Goal: Information Seeking & Learning: Find specific fact

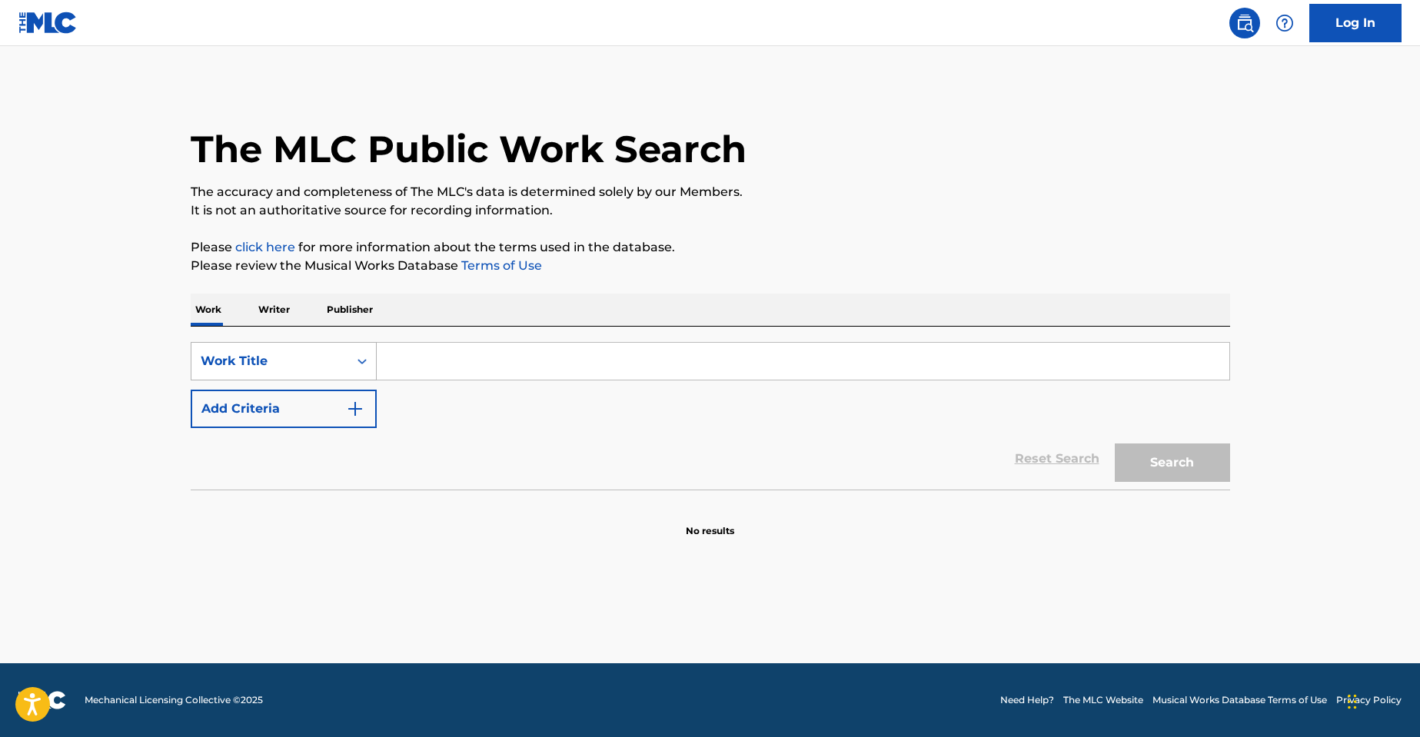
click at [237, 368] on div "Work Title" at bounding box center [270, 361] width 138 height 18
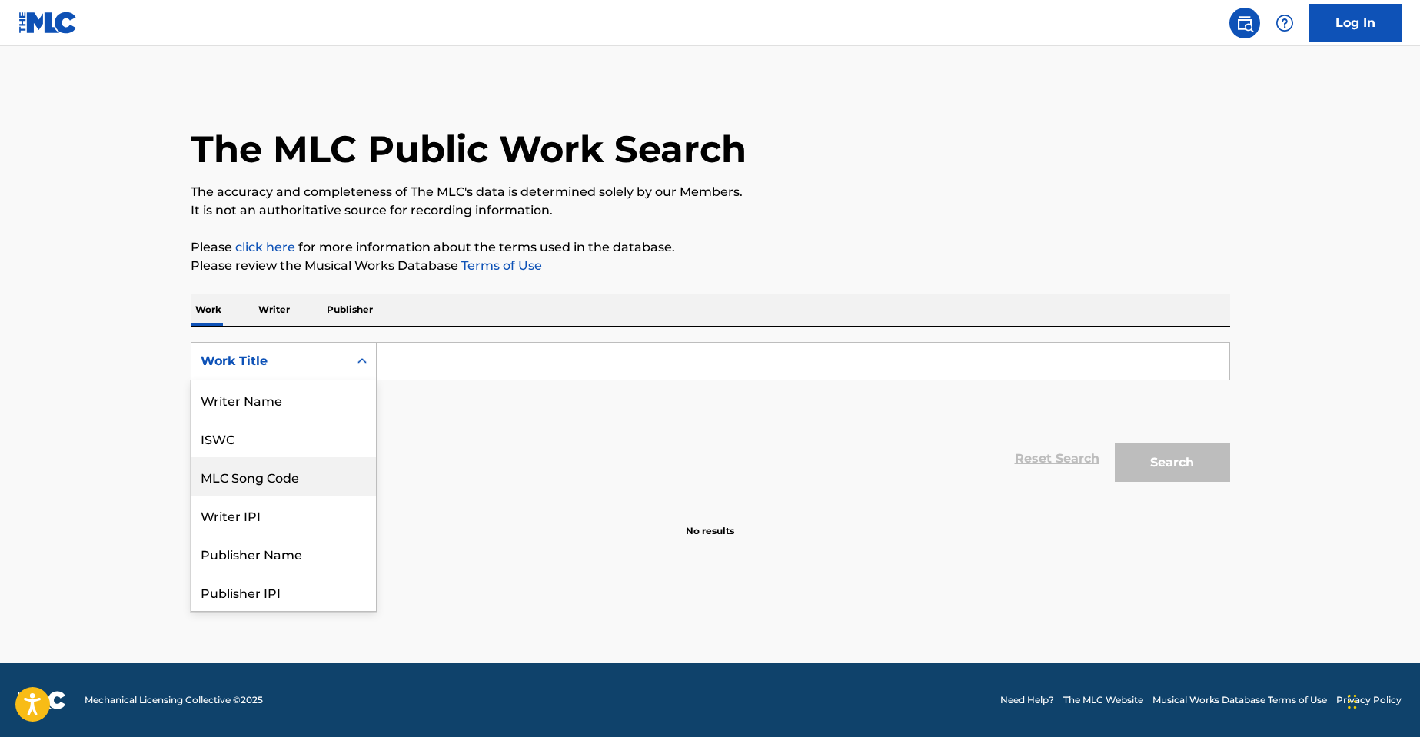
click at [263, 479] on div "MLC Song Code" at bounding box center [283, 476] width 185 height 38
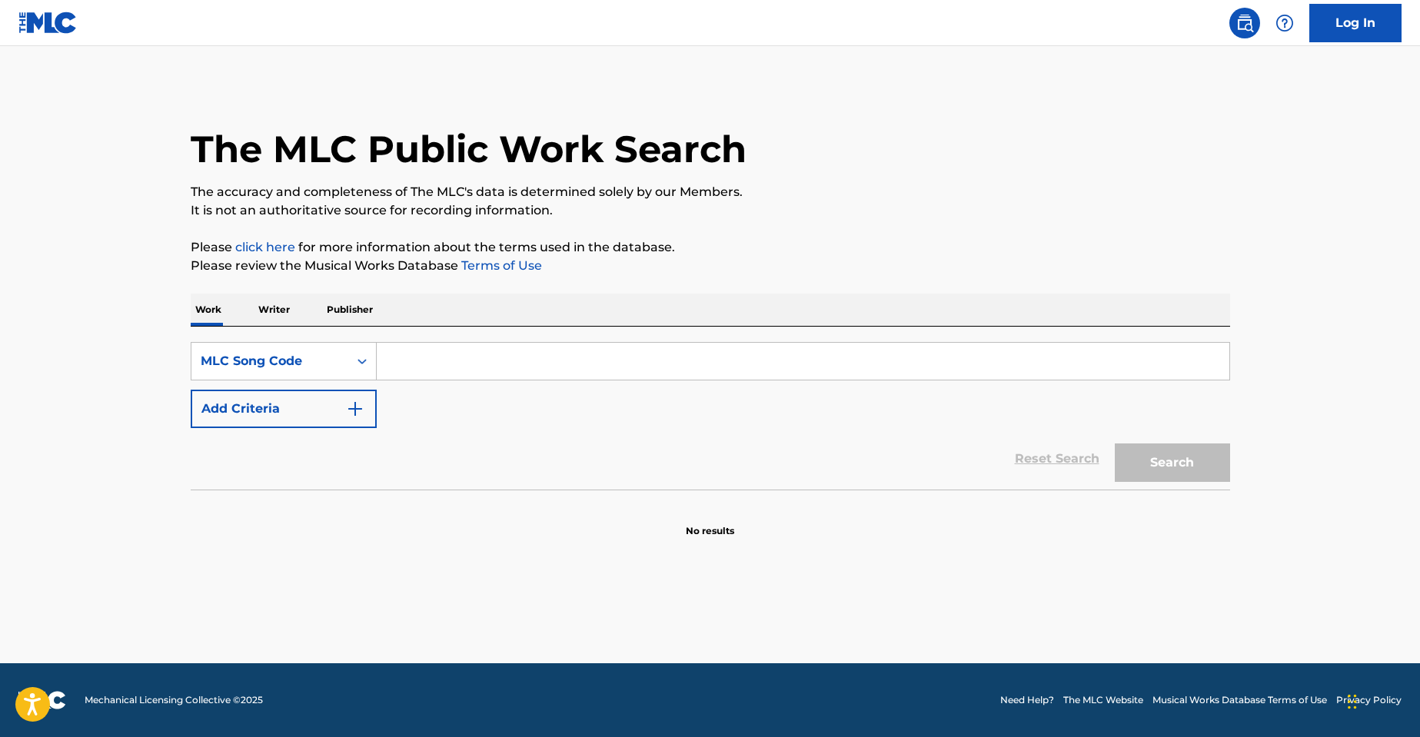
click at [408, 373] on input "Search Form" at bounding box center [803, 361] width 853 height 37
paste input "L8827C"
type input "L8827C"
click at [1115, 444] on button "Search" at bounding box center [1172, 463] width 115 height 38
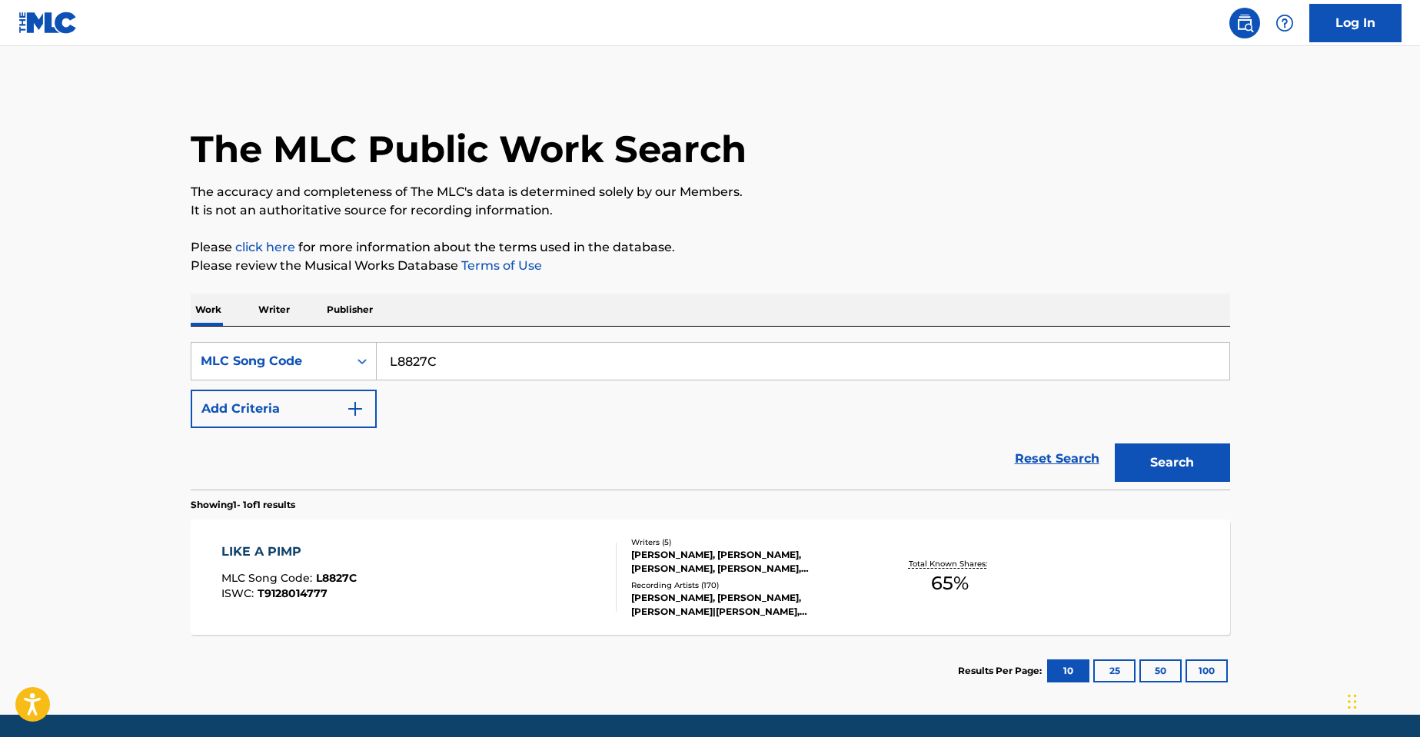
click at [512, 528] on div "LIKE A PIMP MLC Song Code : L8827C ISWC : T9128014777 Writers ( 5 ) [PERSON_NAM…" at bounding box center [711, 577] width 1040 height 115
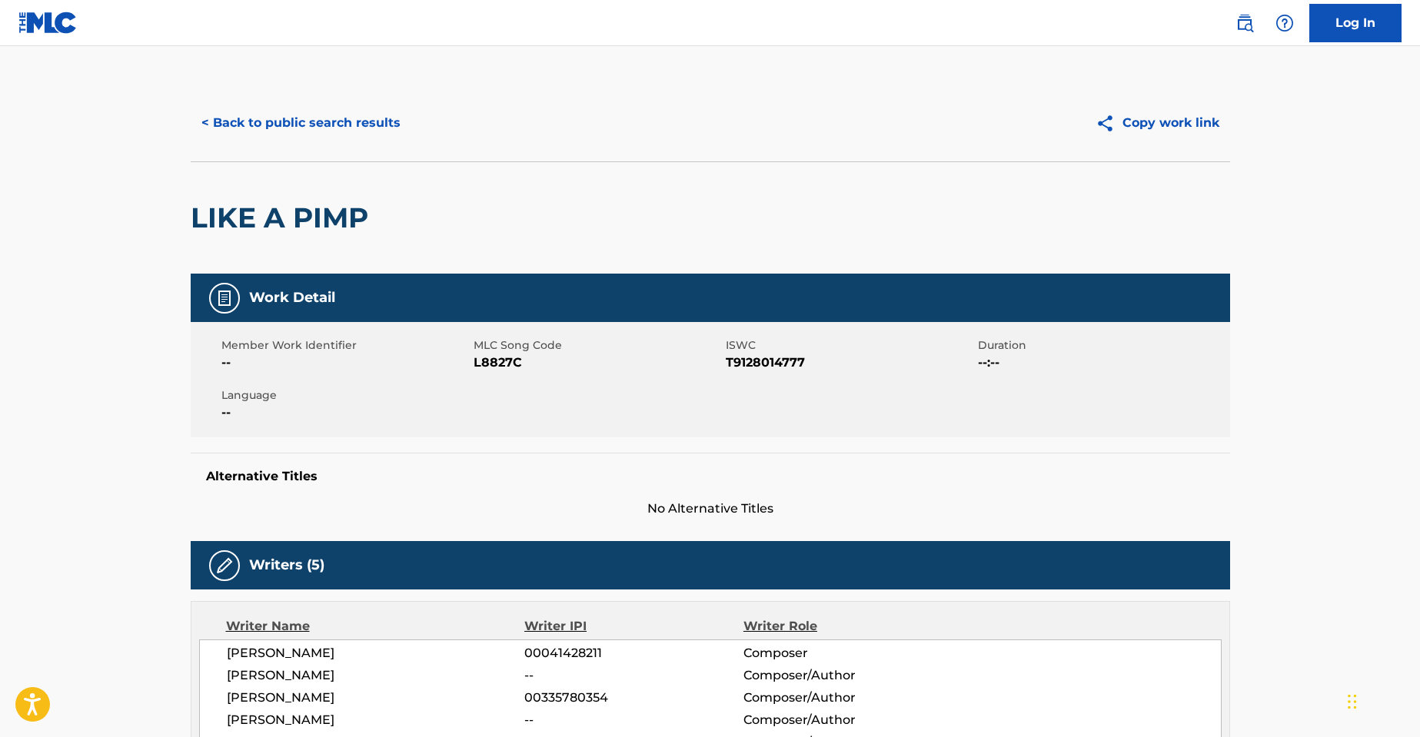
click at [265, 220] on h2 "LIKE A PIMP" at bounding box center [283, 218] width 185 height 35
copy div "LIKE A PIMP"
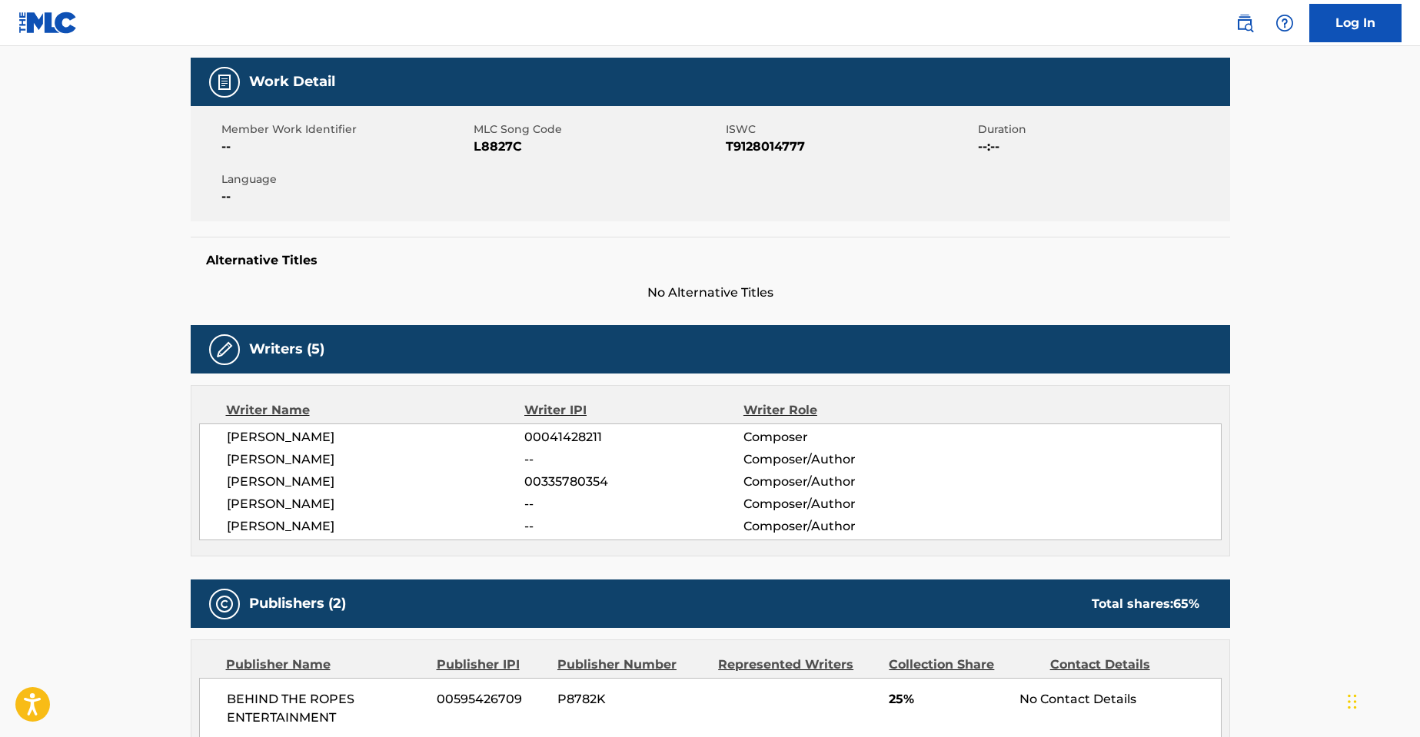
scroll to position [231, 0]
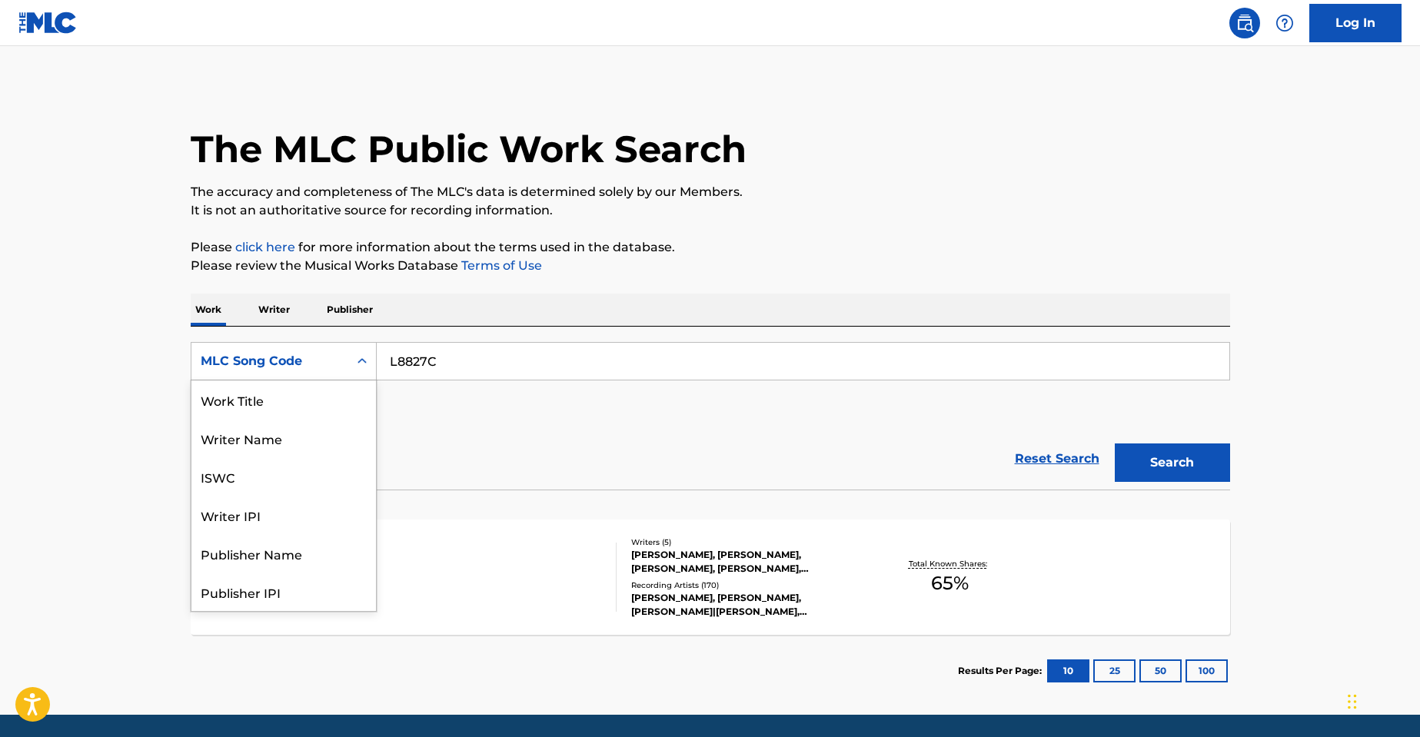
click at [330, 348] on div "MLC Song Code" at bounding box center [269, 361] width 157 height 29
click at [288, 398] on div "Work Title" at bounding box center [283, 400] width 185 height 38
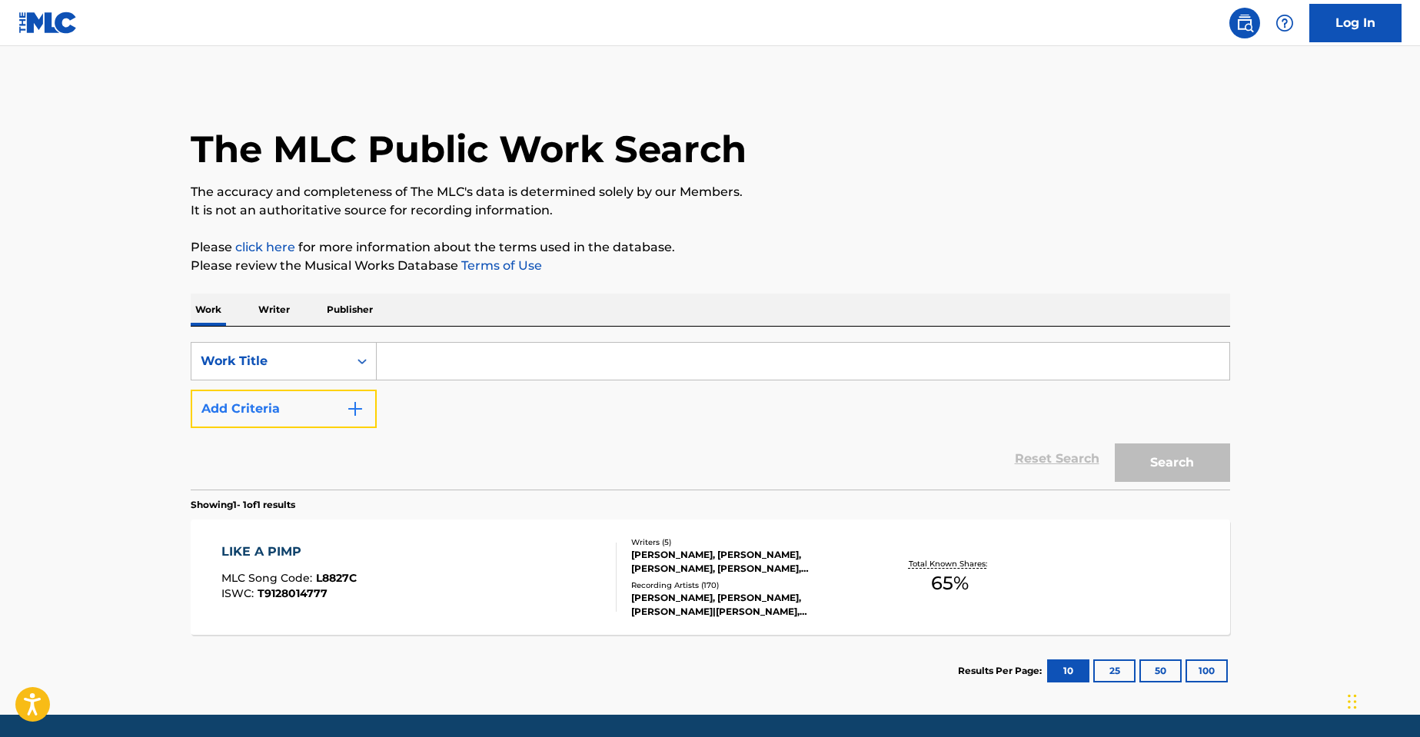
click at [321, 391] on button "Add Criteria" at bounding box center [284, 409] width 186 height 38
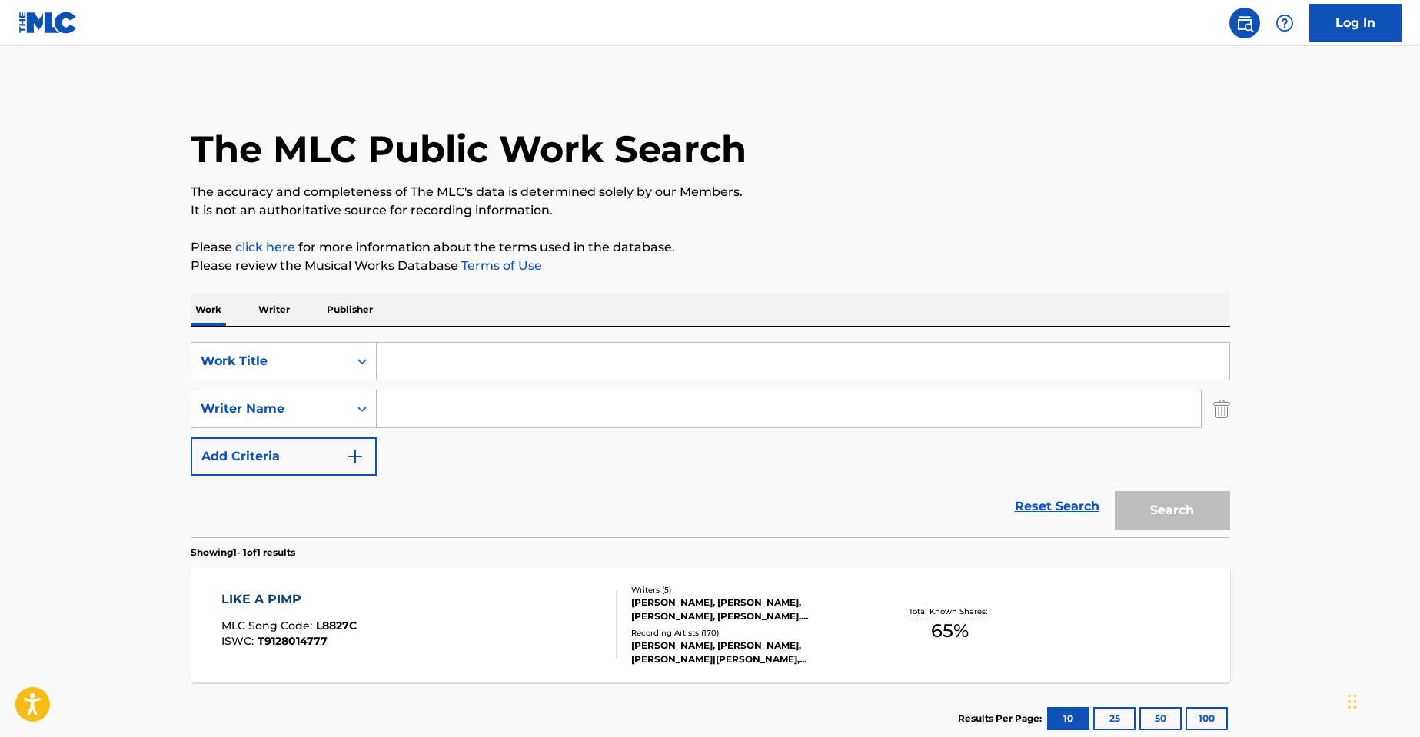
click at [447, 404] on input "Search Form" at bounding box center [789, 409] width 824 height 37
type input "weston"
click at [411, 348] on input "Search Form" at bounding box center [803, 361] width 853 height 37
type input "like a pimp"
click at [1115, 491] on button "Search" at bounding box center [1172, 510] width 115 height 38
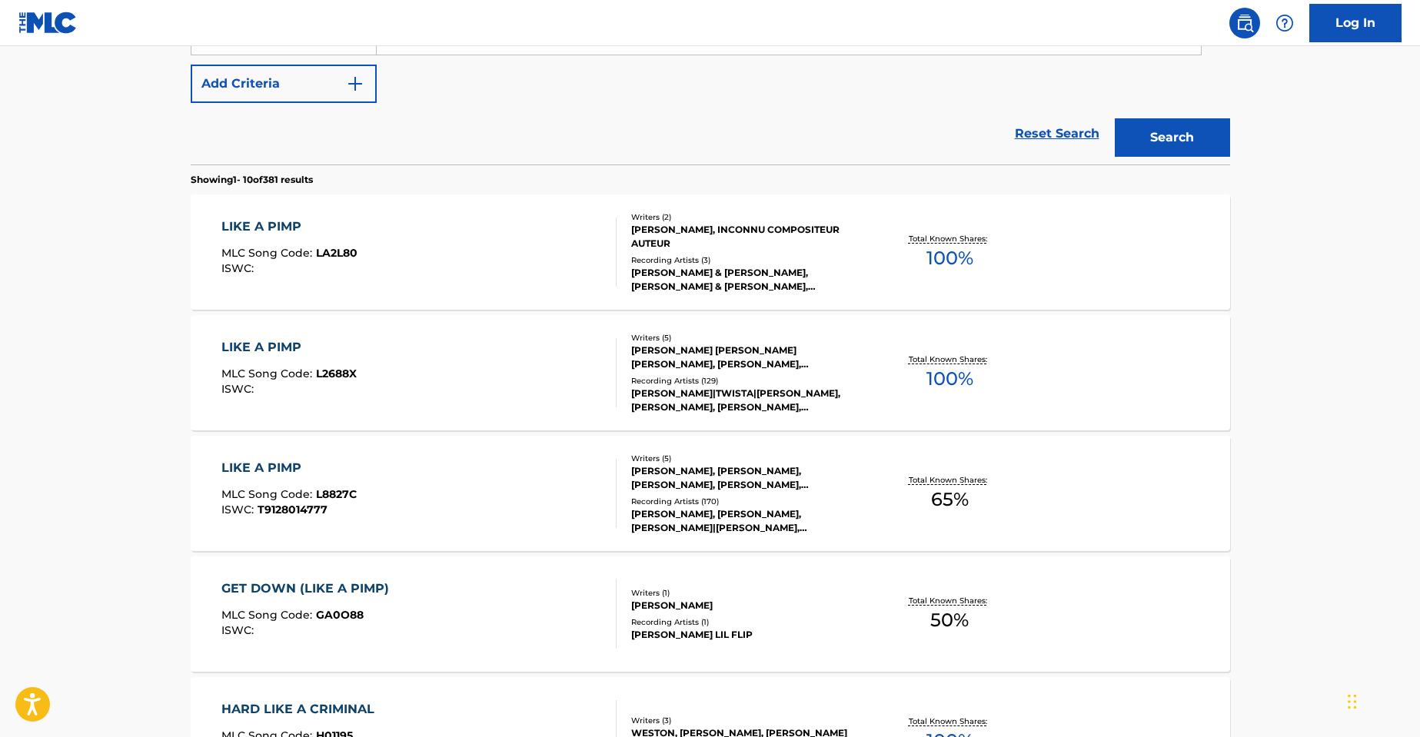
scroll to position [461, 0]
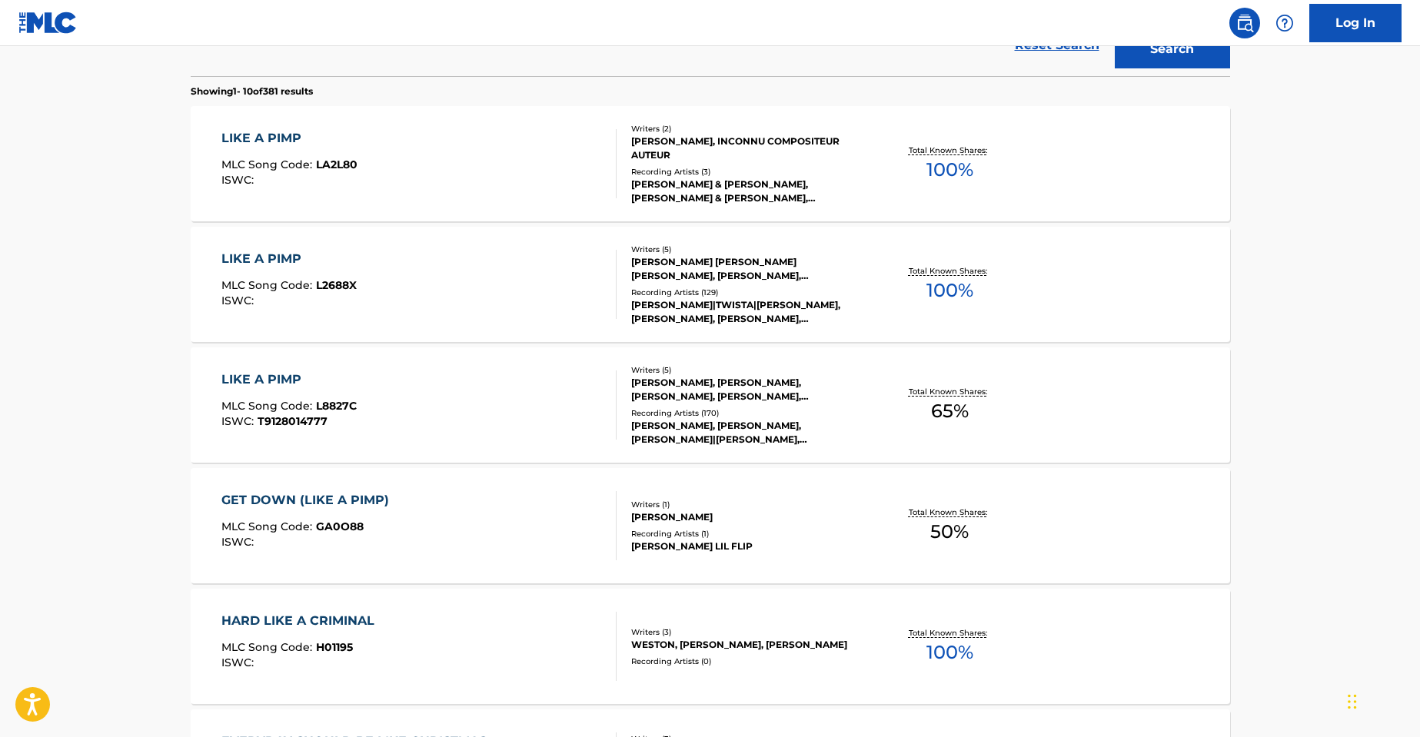
click at [512, 265] on div "LIKE A PIMP MLC Song Code : L2688X ISWC :" at bounding box center [418, 284] width 395 height 69
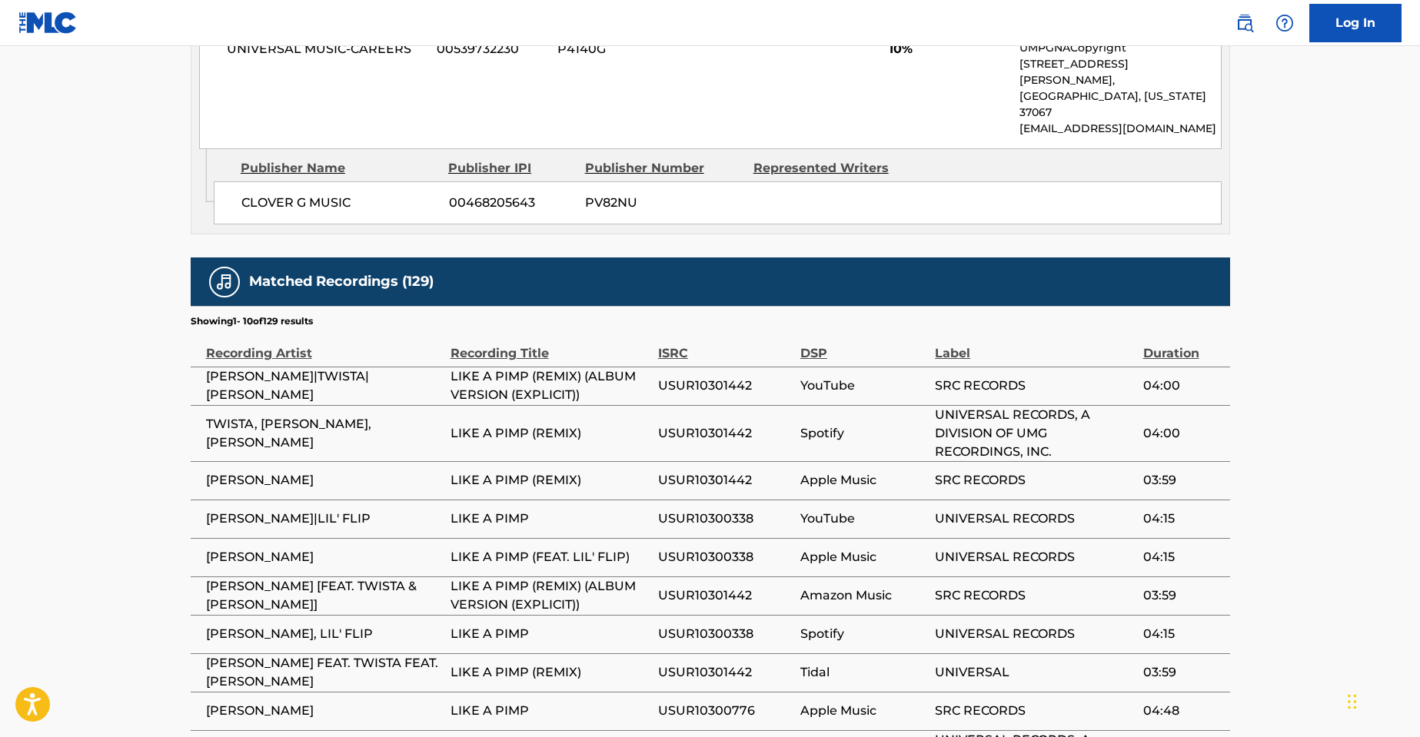
scroll to position [1692, 0]
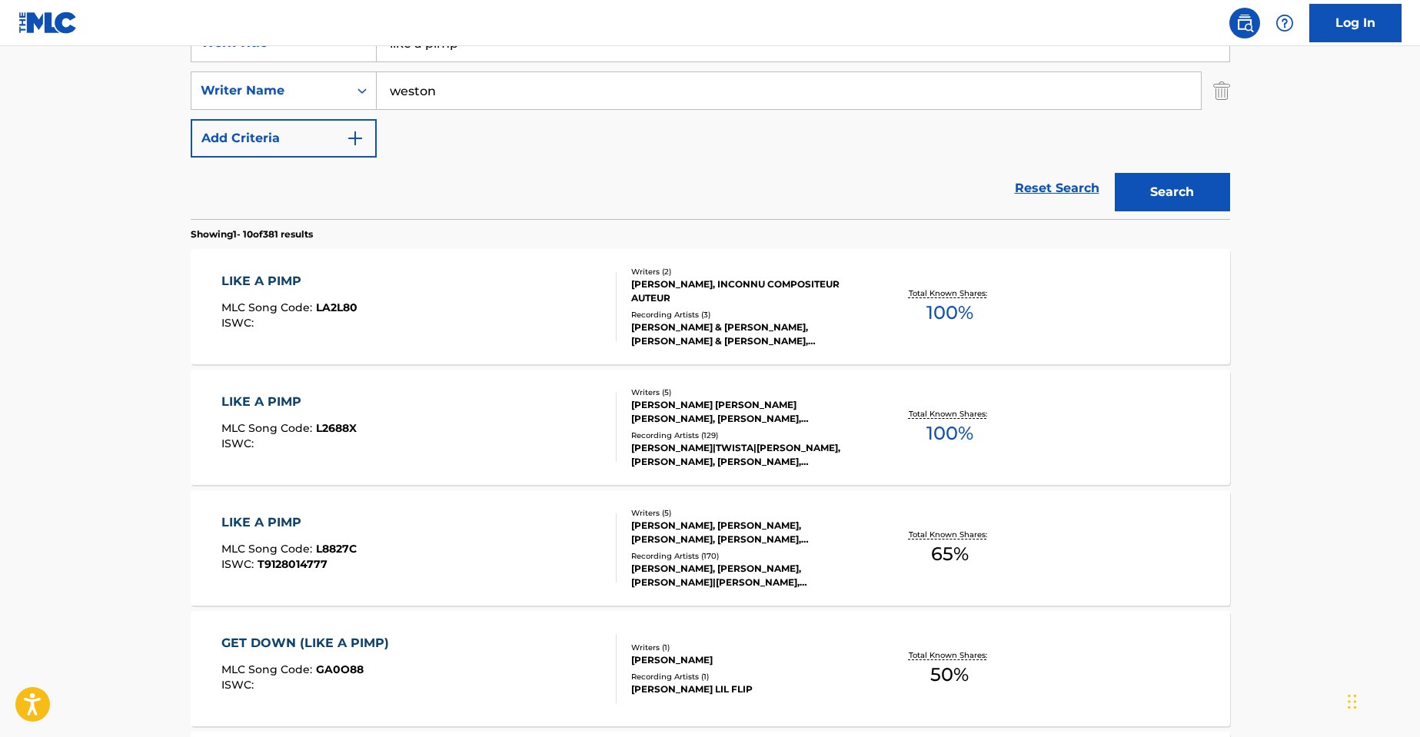
scroll to position [395, 0]
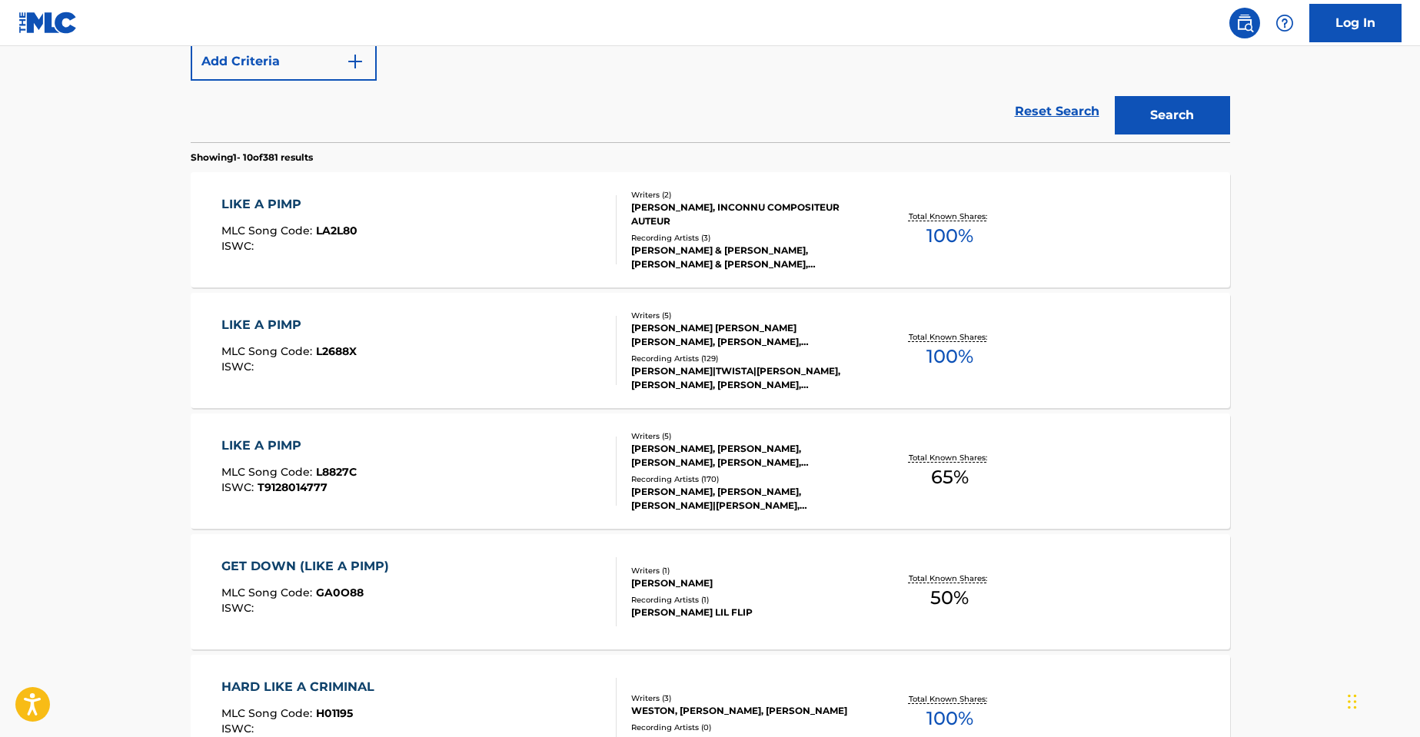
click at [618, 238] on div "Writers ( 2 ) [PERSON_NAME], INCONNU COMPOSITEUR AUTEUR Recording Artists ( 3 )…" at bounding box center [740, 230] width 247 height 82
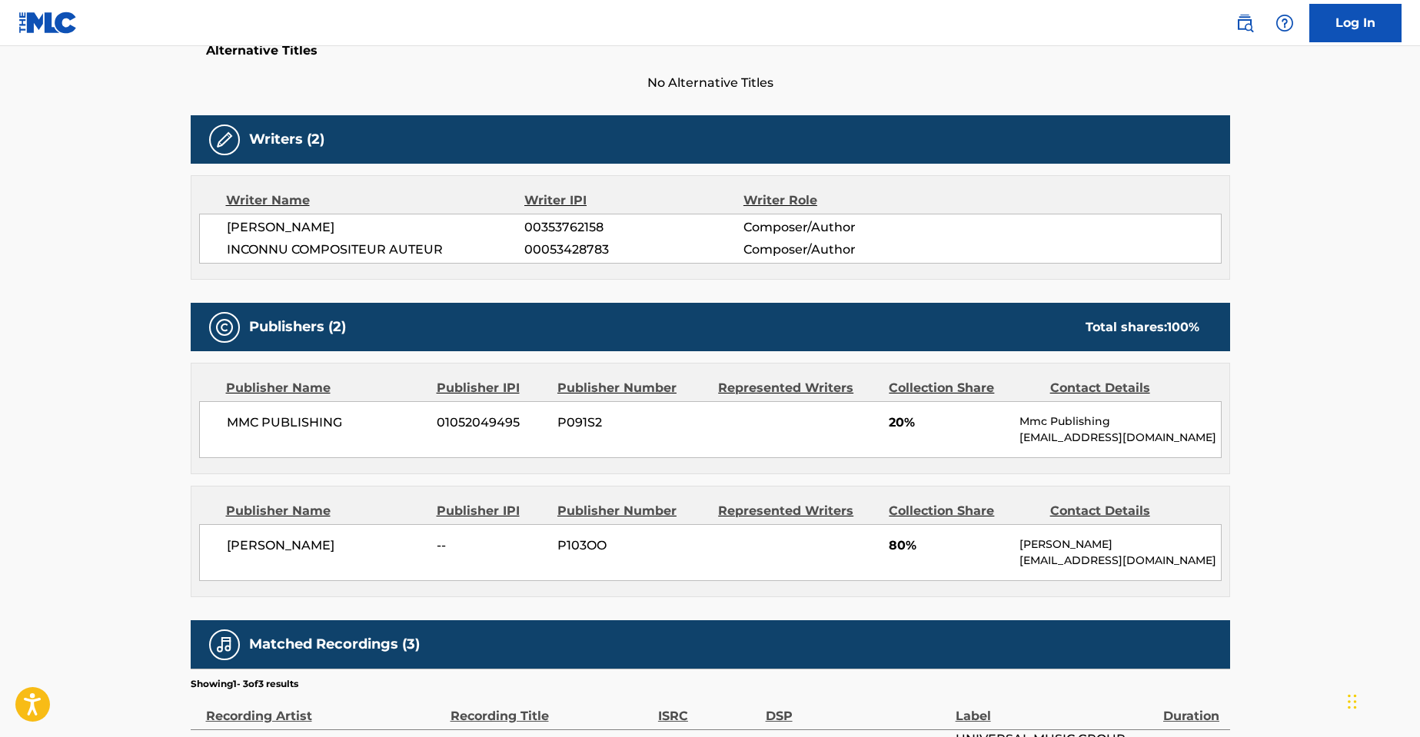
scroll to position [615, 0]
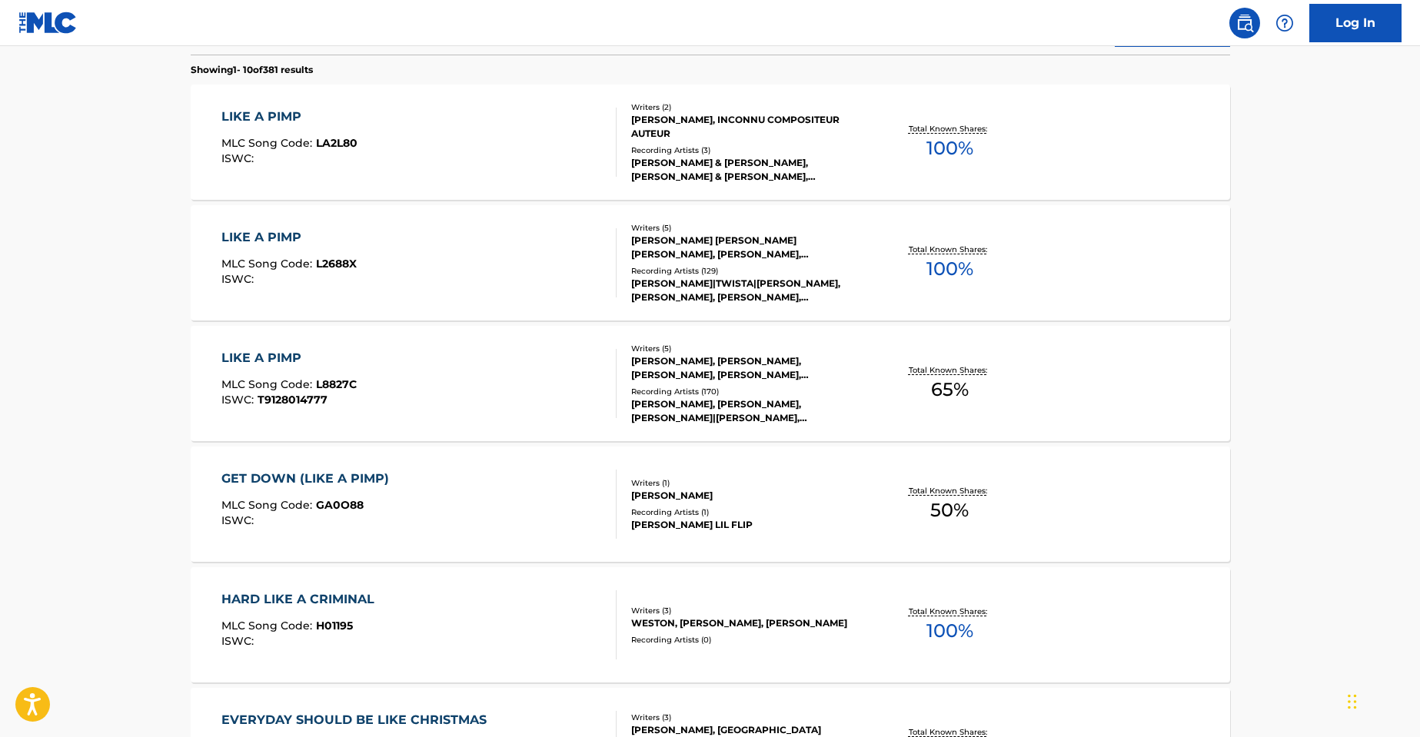
scroll to position [406, 0]
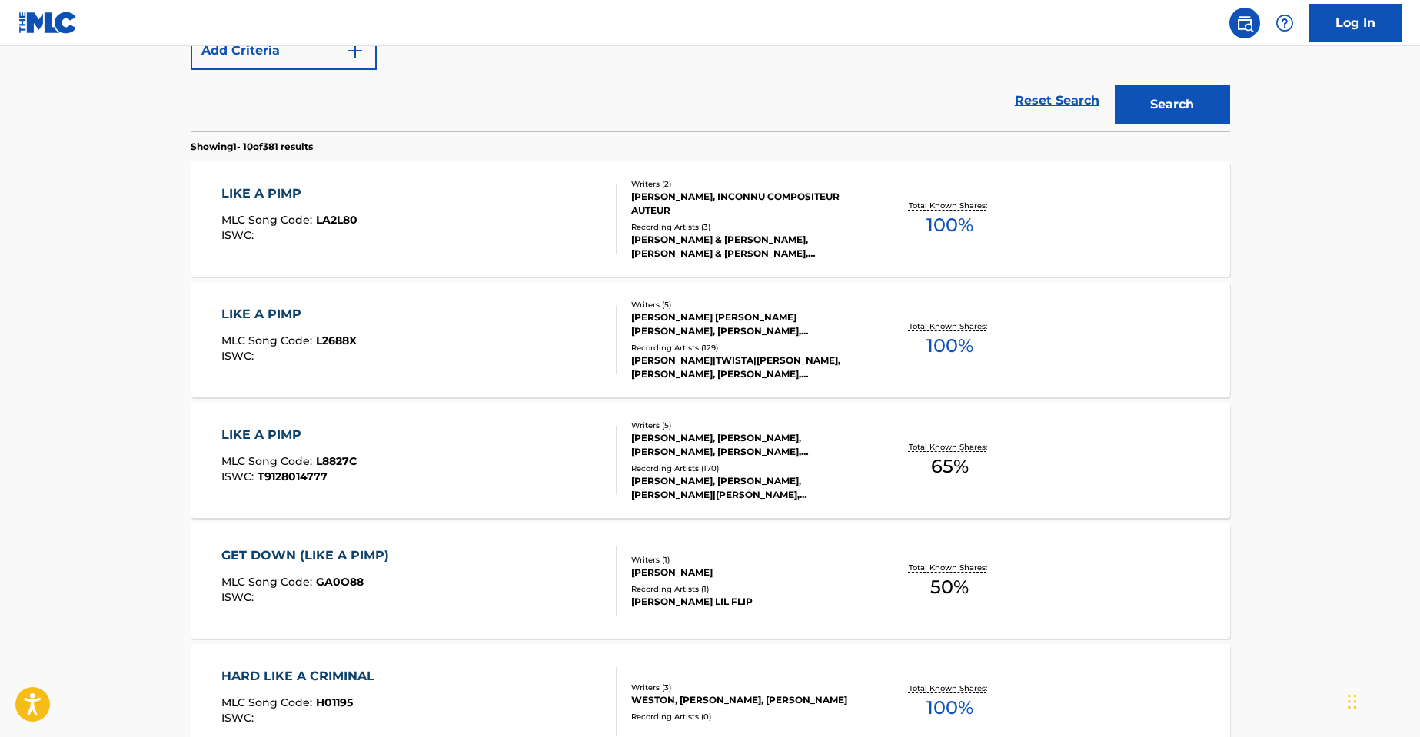
click at [488, 314] on div "LIKE A PIMP MLC Song Code : L2688X ISWC :" at bounding box center [418, 339] width 395 height 69
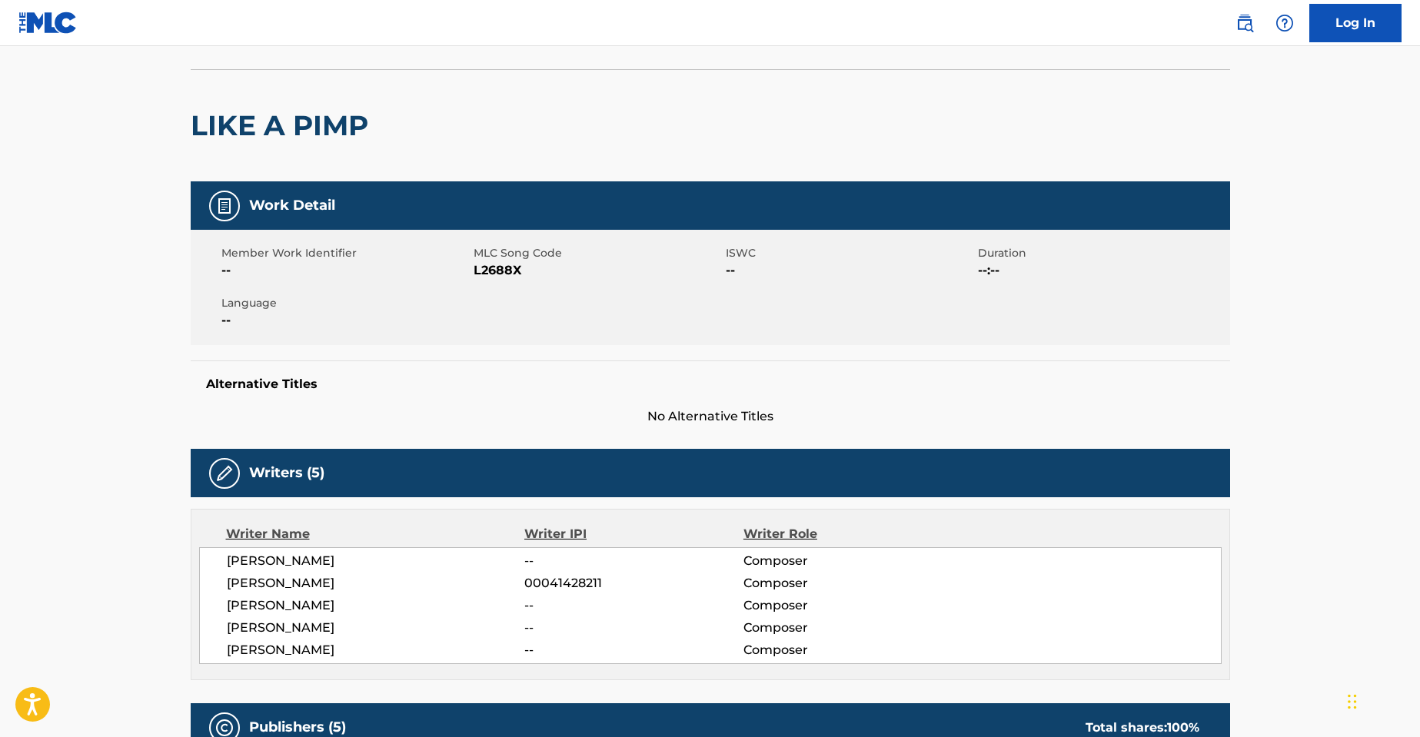
scroll to position [231, 0]
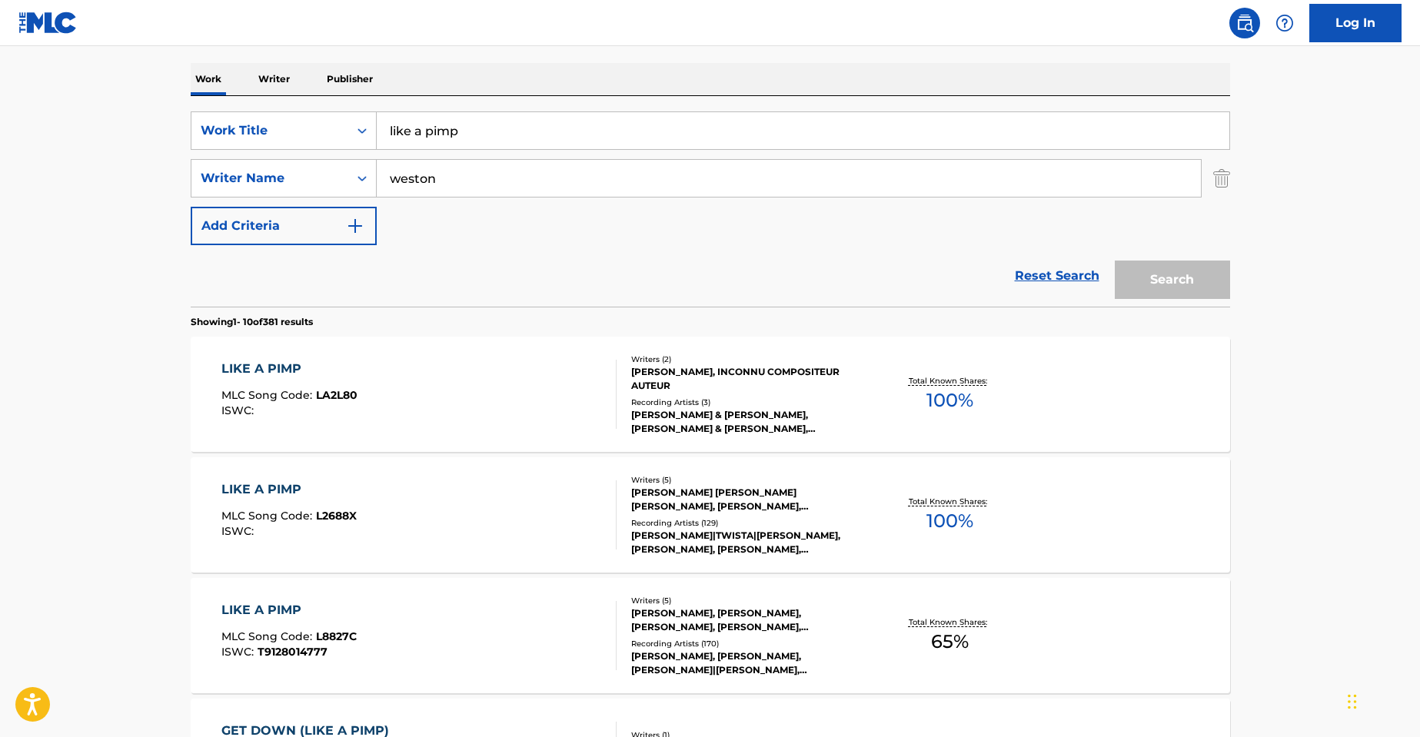
scroll to position [494, 0]
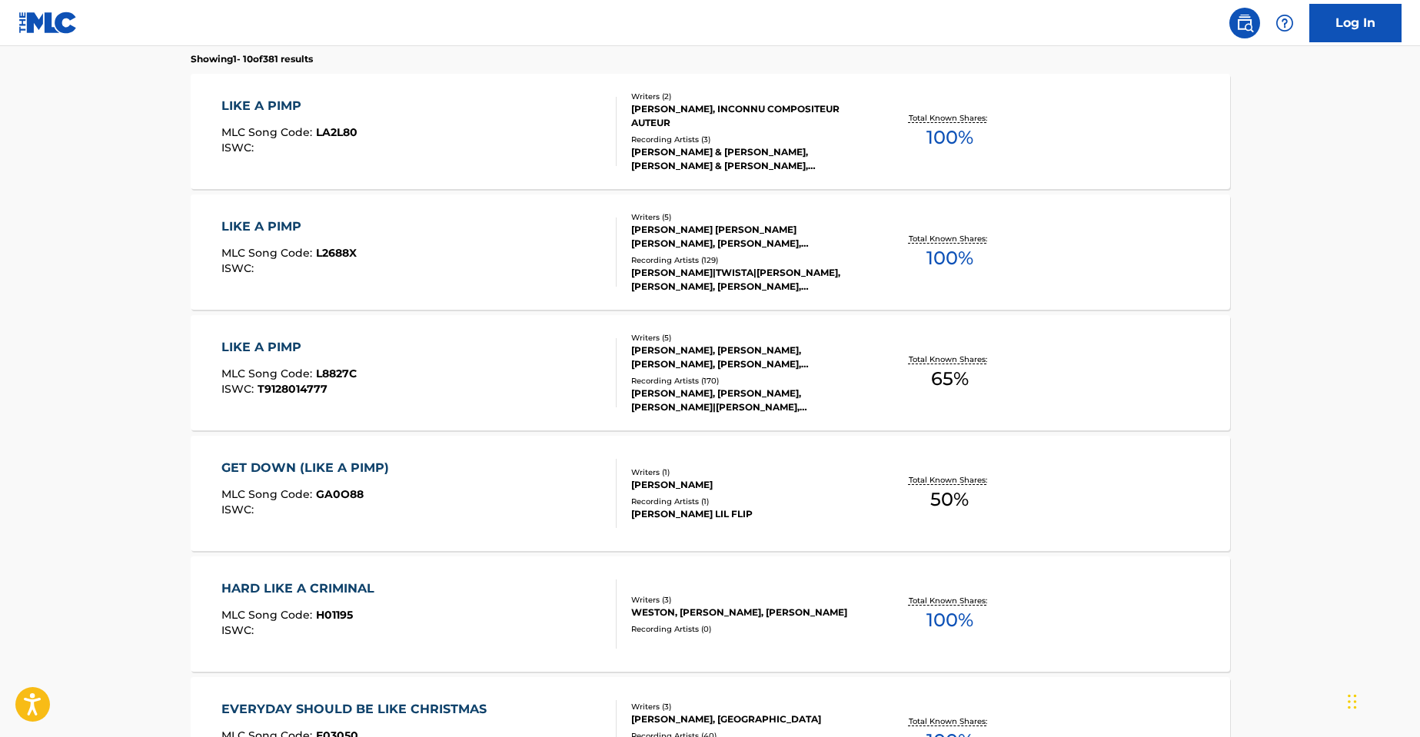
click at [556, 366] on div "LIKE A PIMP MLC Song Code : L8827C ISWC : T9128014777" at bounding box center [418, 372] width 395 height 69
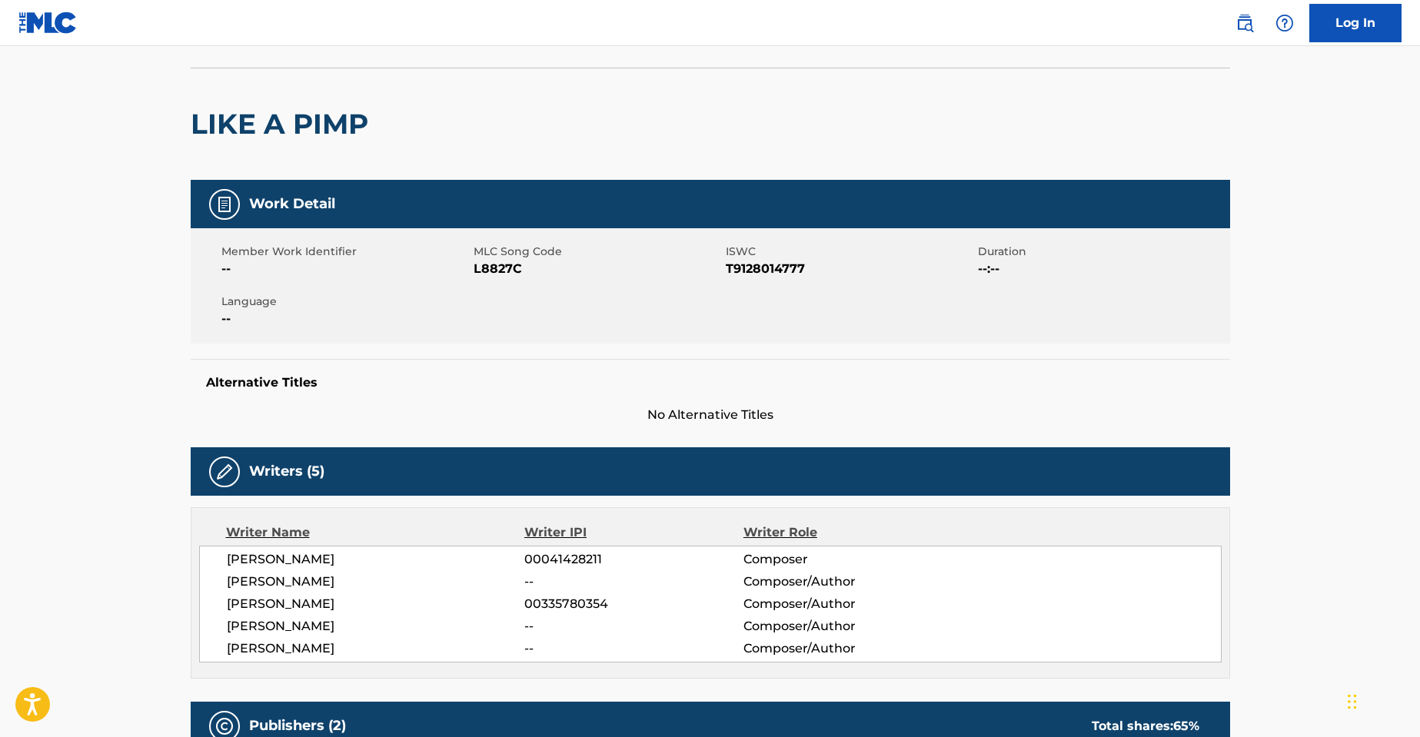
scroll to position [77, 0]
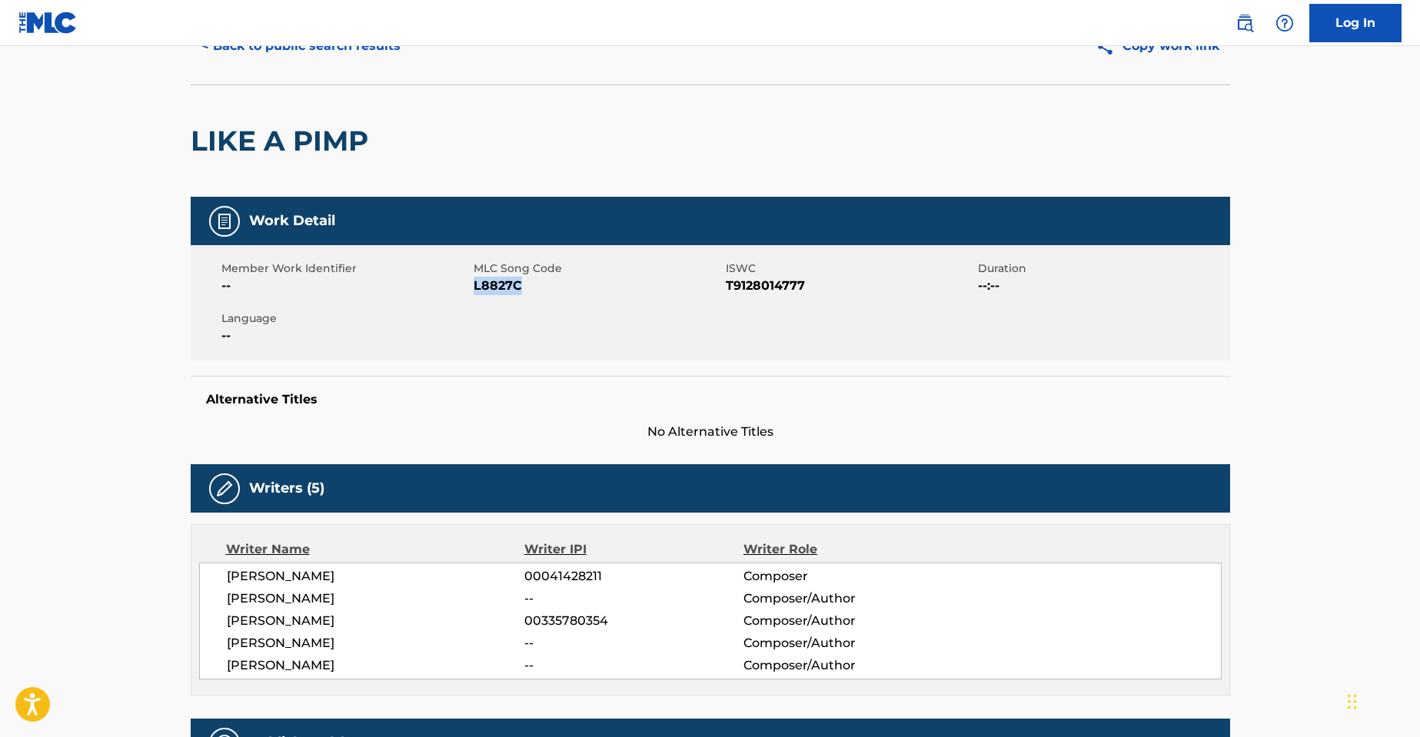
drag, startPoint x: 540, startPoint y: 284, endPoint x: 476, endPoint y: 287, distance: 63.9
click at [476, 287] on span "L8827C" at bounding box center [598, 286] width 248 height 18
copy span "L8827C"
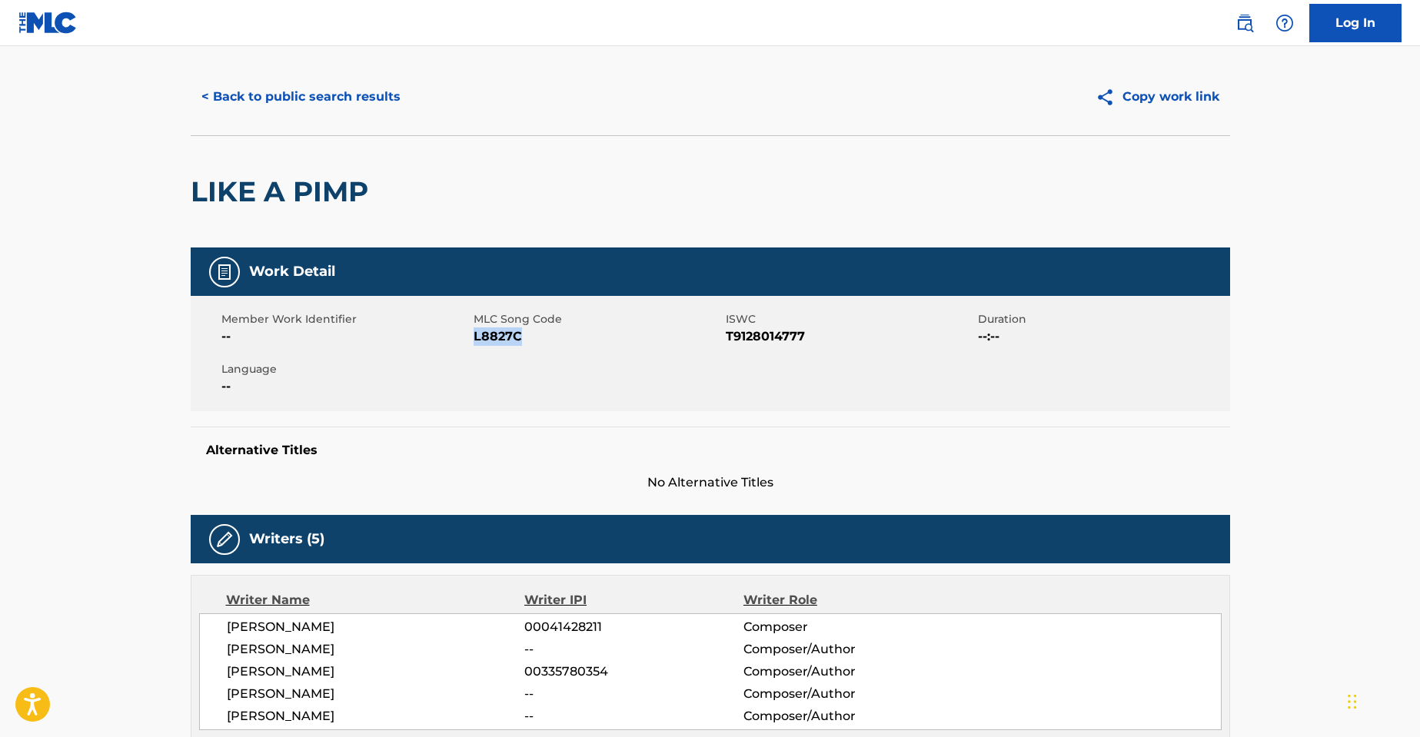
scroll to position [0, 0]
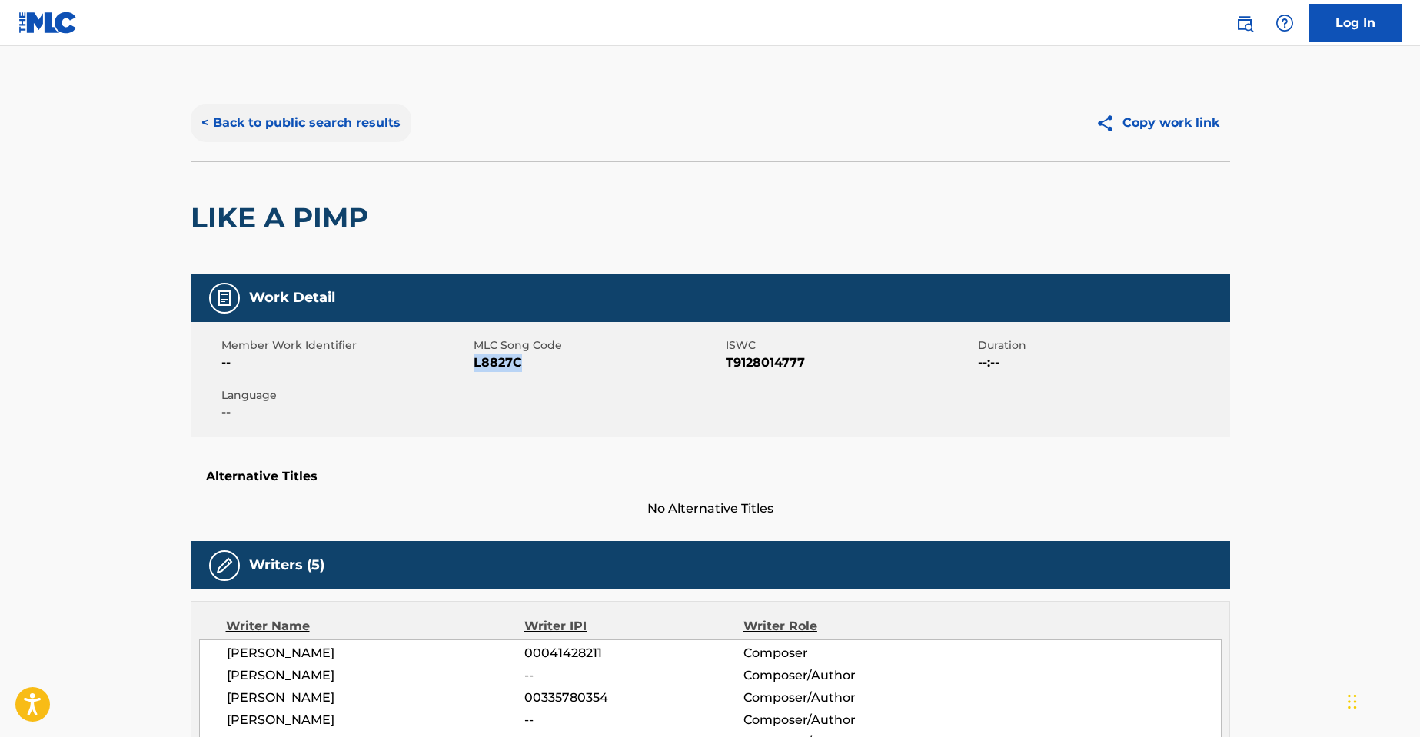
click at [256, 114] on button "< Back to public search results" at bounding box center [301, 123] width 221 height 38
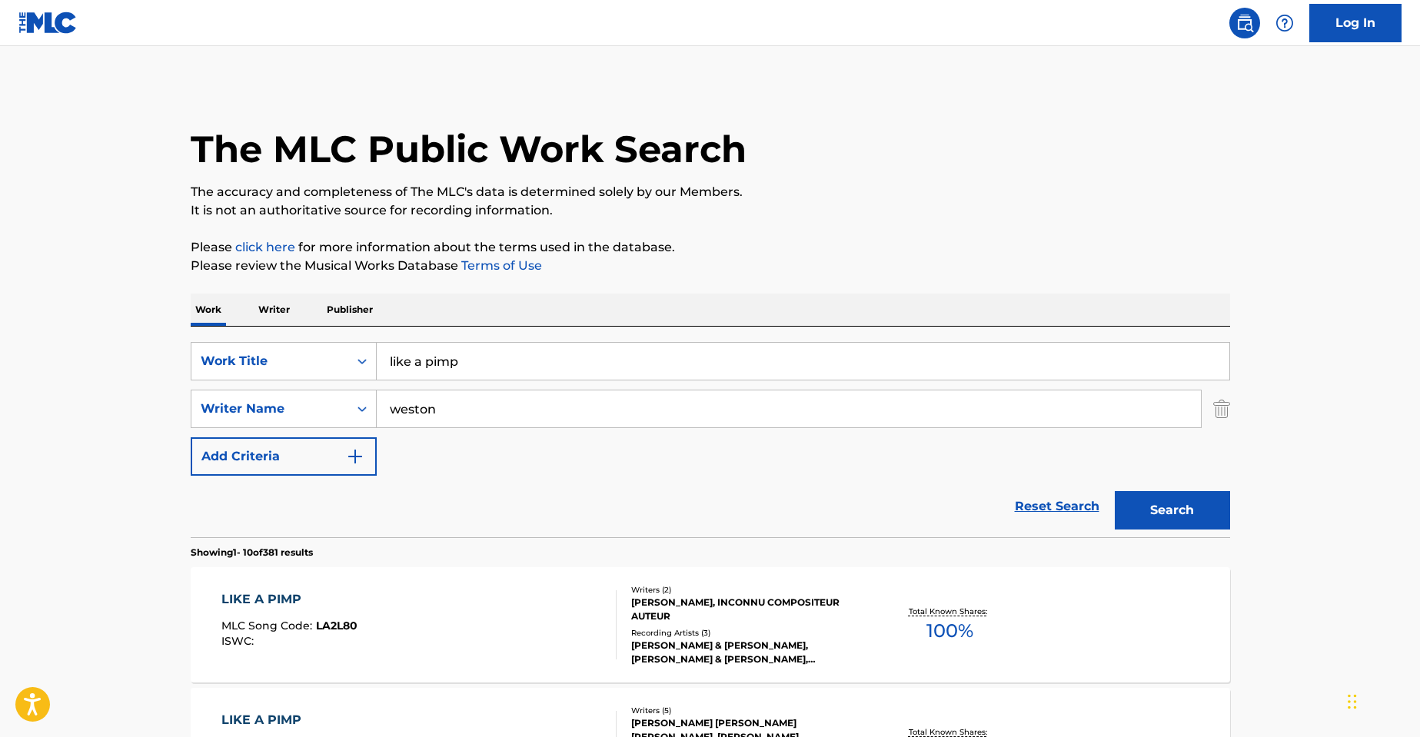
drag, startPoint x: 469, startPoint y: 410, endPoint x: 169, endPoint y: 379, distance: 301.4
click at [262, 401] on div "SearchWithCriteria9ed2ddc8-6c08-4d69-9ab3-8a95af6d6372 Writer Name [PERSON_NAME]" at bounding box center [711, 409] width 1040 height 38
paste input "[GEOGRAPHIC_DATA]"
type input "[GEOGRAPHIC_DATA]"
click at [1115, 491] on button "Search" at bounding box center [1172, 510] width 115 height 38
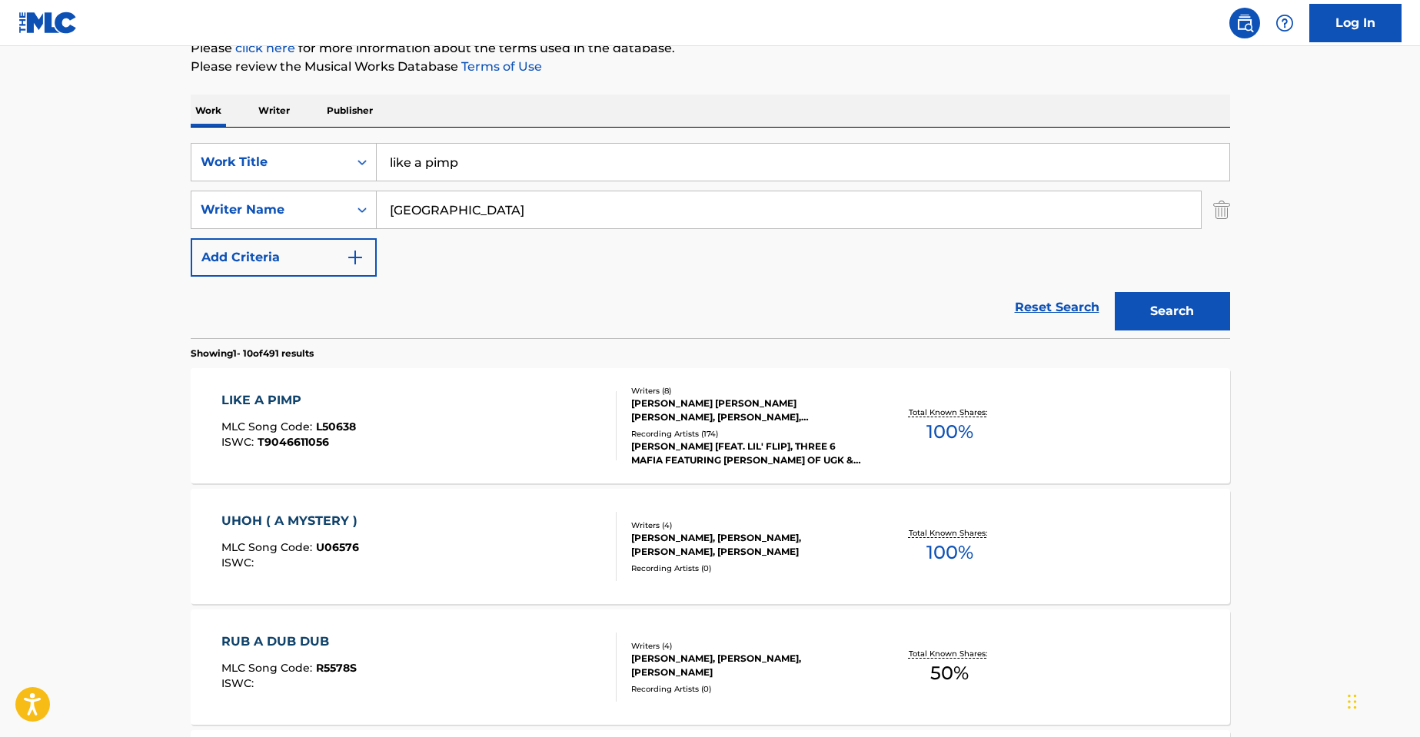
scroll to position [231, 0]
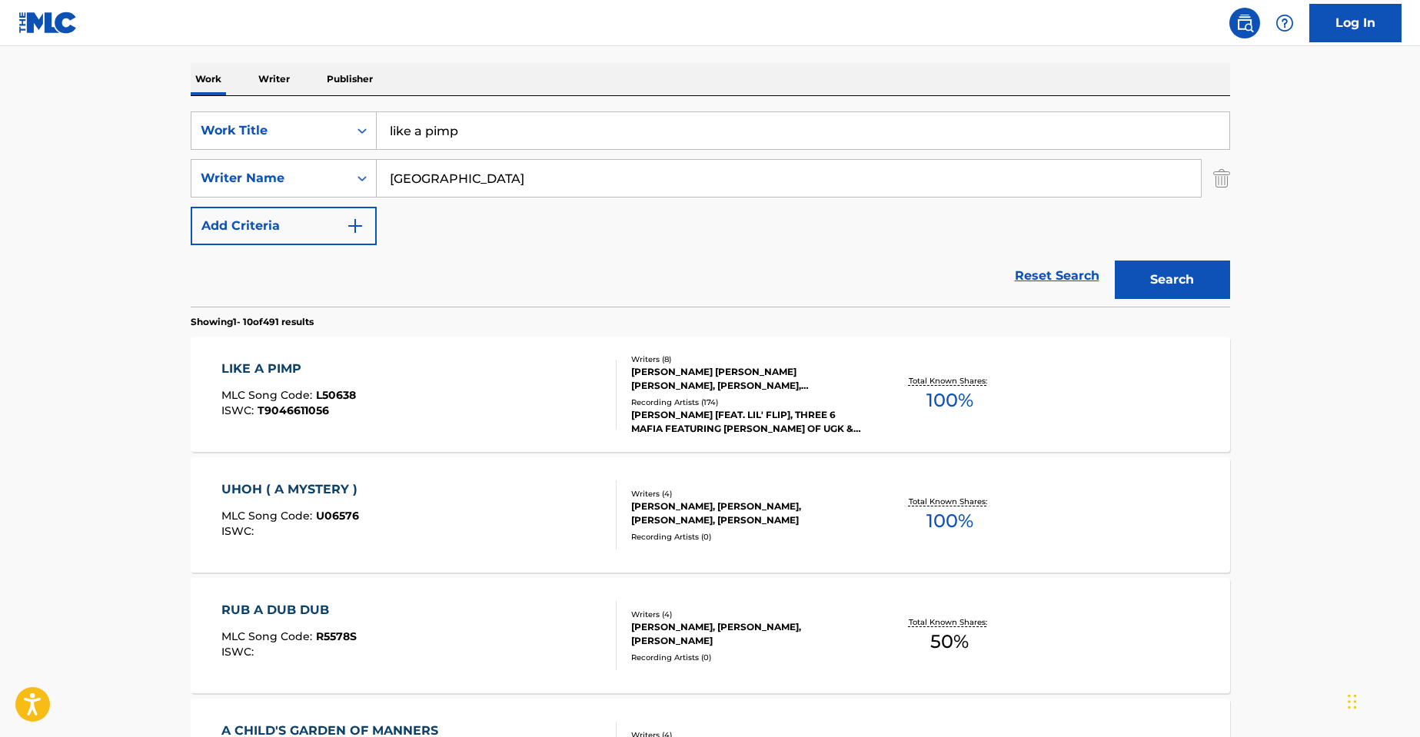
click at [790, 378] on div "[PERSON_NAME] [PERSON_NAME] [PERSON_NAME], [PERSON_NAME], [PERSON_NAME], [PERSO…" at bounding box center [747, 379] width 232 height 28
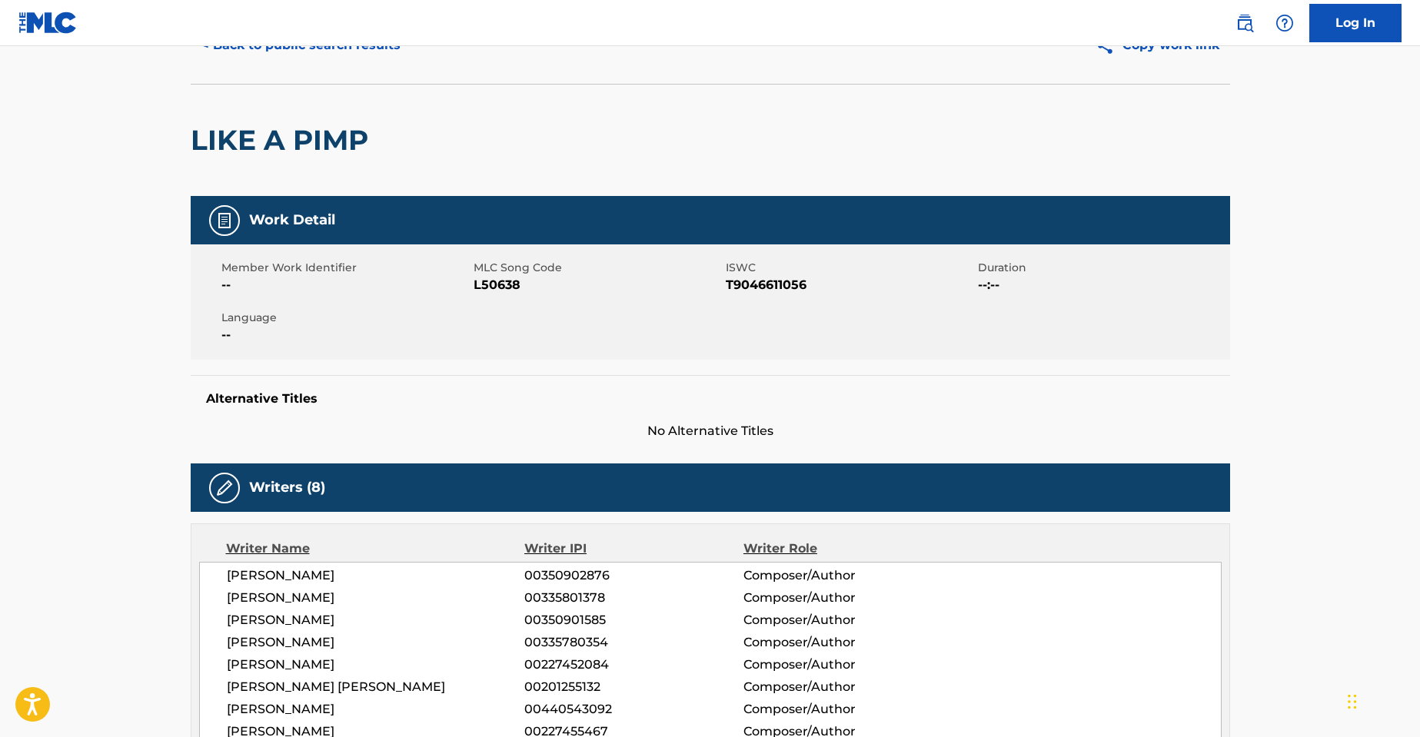
scroll to position [77, 0]
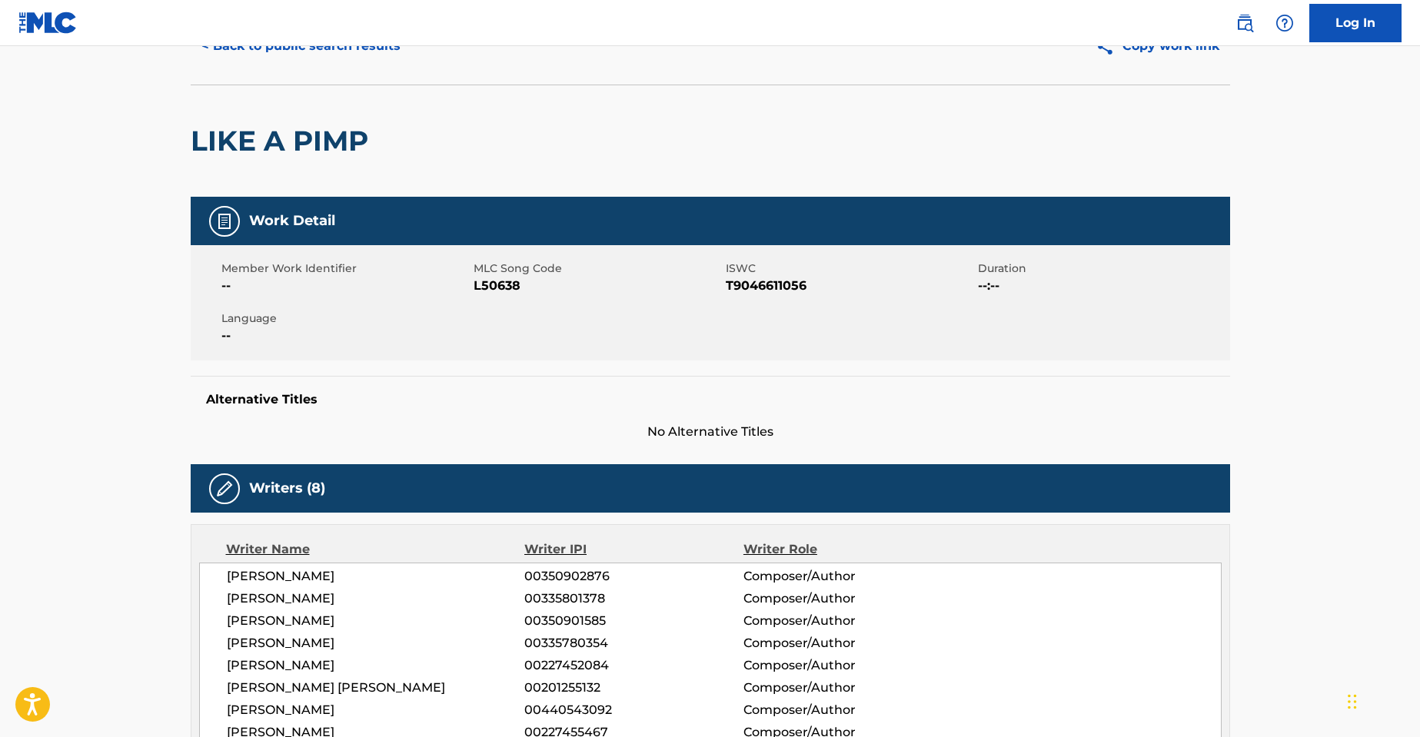
click at [492, 284] on span "L50638" at bounding box center [598, 286] width 248 height 18
click at [490, 284] on span "L50638" at bounding box center [598, 286] width 248 height 18
copy span "L50638"
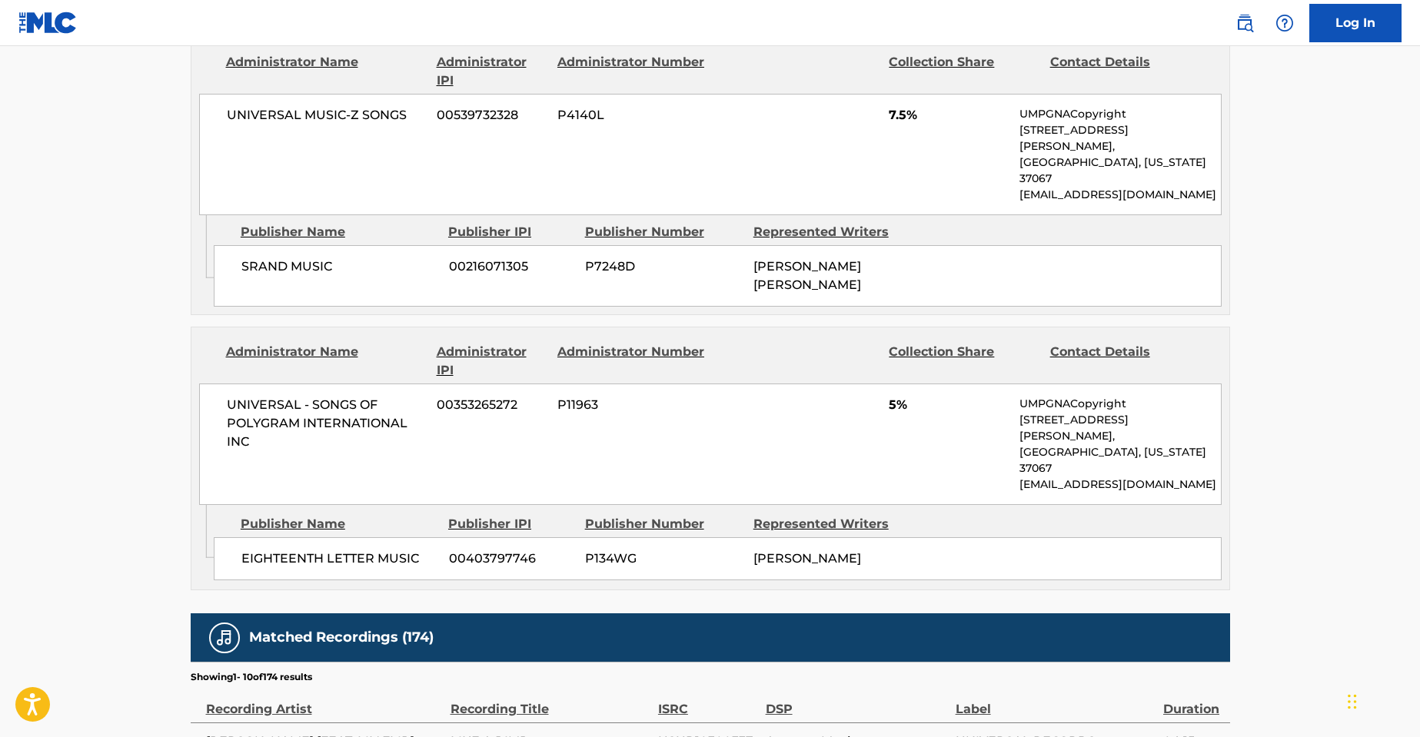
scroll to position [1999, 0]
